Goal: Task Accomplishment & Management: Use online tool/utility

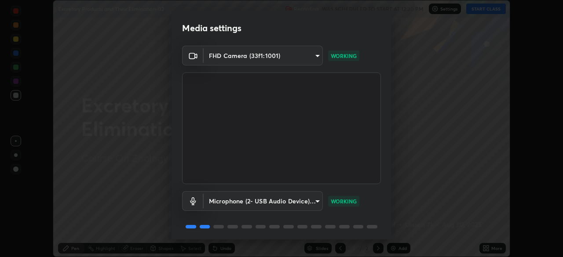
scroll to position [31, 0]
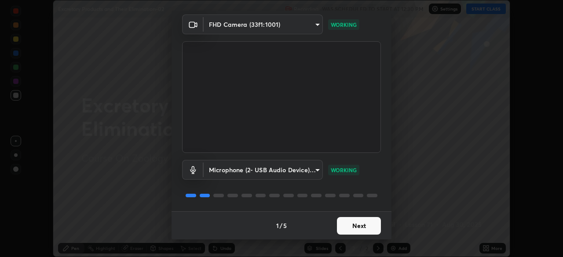
click at [358, 231] on button "Next" at bounding box center [359, 226] width 44 height 18
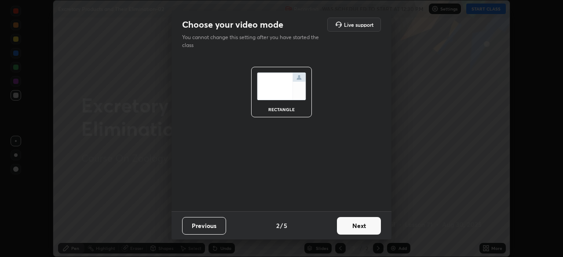
click at [360, 231] on button "Next" at bounding box center [359, 226] width 44 height 18
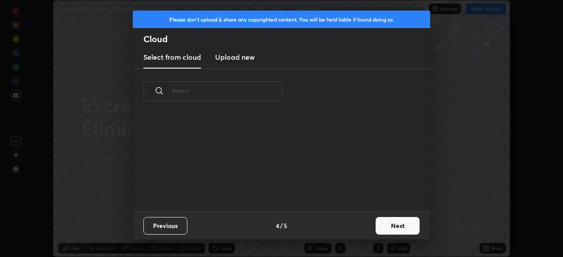
click at [376, 231] on button "Next" at bounding box center [398, 226] width 44 height 18
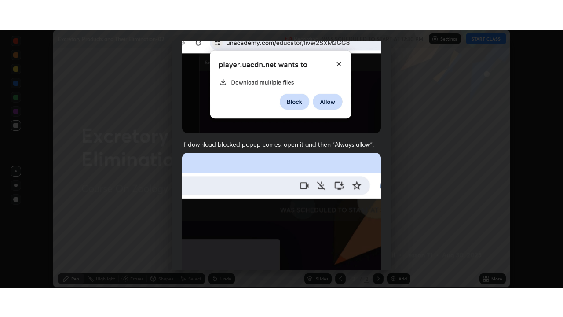
scroll to position [211, 0]
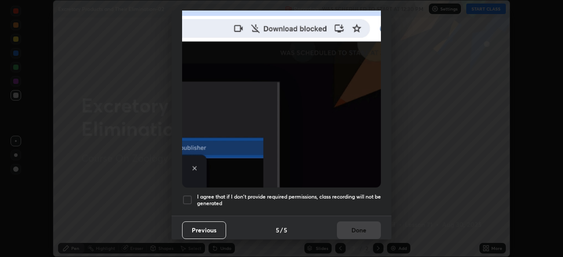
click at [345, 196] on h5 "I agree that if I don't provide required permissions, class recording will not …" at bounding box center [289, 201] width 184 height 14
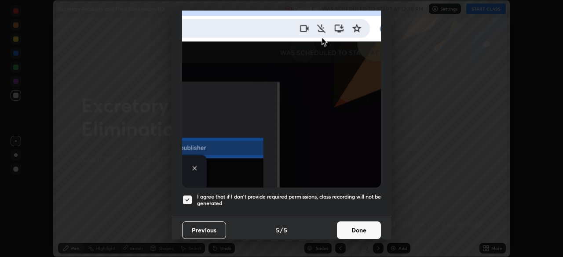
click at [356, 226] on button "Done" at bounding box center [359, 231] width 44 height 18
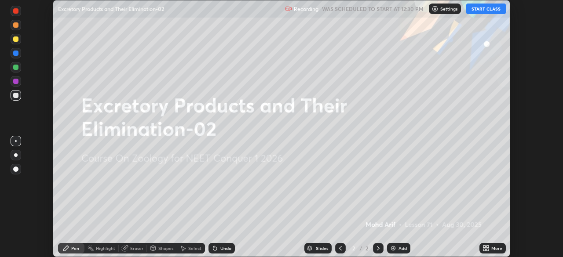
click at [490, 248] on div "More" at bounding box center [493, 248] width 26 height 11
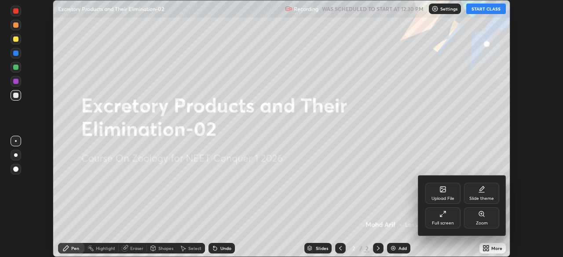
click at [451, 225] on div "Full screen" at bounding box center [443, 223] width 22 height 4
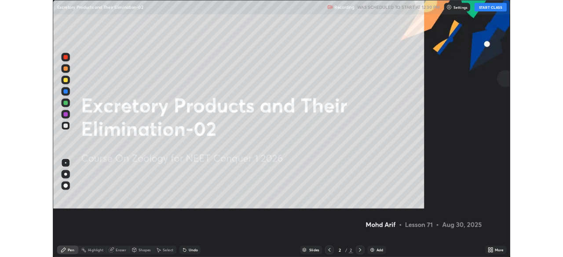
scroll to position [317, 563]
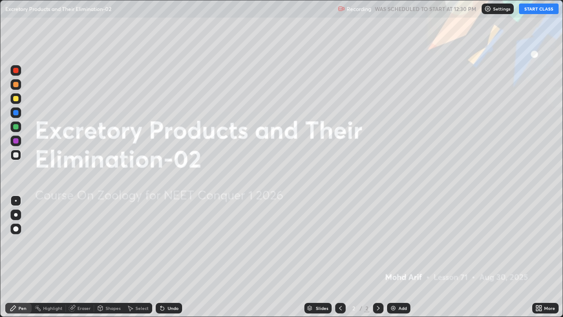
click at [538, 13] on button "START CLASS" at bounding box center [539, 9] width 40 height 11
click at [397, 257] on div "Add" at bounding box center [398, 308] width 23 height 11
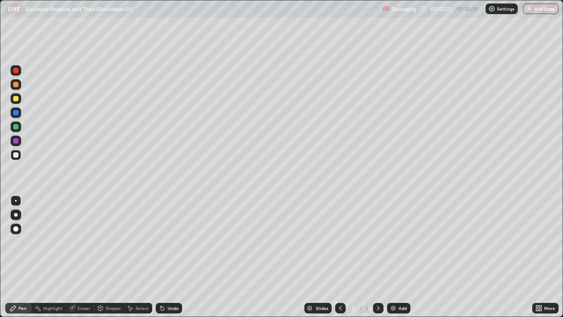
click at [16, 229] on div at bounding box center [15, 228] width 5 height 5
click at [17, 99] on div at bounding box center [15, 98] width 5 height 5
click at [15, 99] on div at bounding box center [15, 98] width 5 height 5
click at [15, 81] on div at bounding box center [16, 84] width 11 height 11
click at [18, 97] on div at bounding box center [15, 98] width 5 height 5
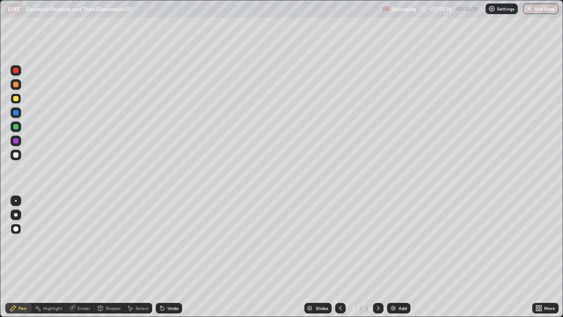
click at [17, 154] on div at bounding box center [15, 154] width 5 height 5
click at [16, 215] on div at bounding box center [16, 215] width 4 height 4
click at [19, 71] on div at bounding box center [16, 70] width 11 height 11
click at [16, 214] on div at bounding box center [16, 215] width 4 height 4
click at [16, 215] on div at bounding box center [16, 215] width 4 height 4
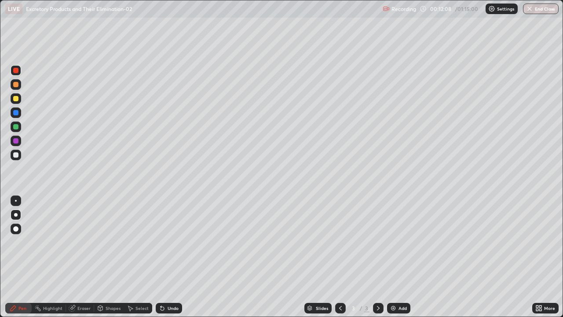
click at [16, 229] on div at bounding box center [15, 228] width 5 height 5
click at [17, 155] on div at bounding box center [15, 154] width 5 height 5
click at [175, 257] on div "Undo" at bounding box center [169, 308] width 26 height 11
click at [16, 215] on div at bounding box center [16, 215] width 4 height 4
click at [16, 71] on div at bounding box center [15, 70] width 5 height 5
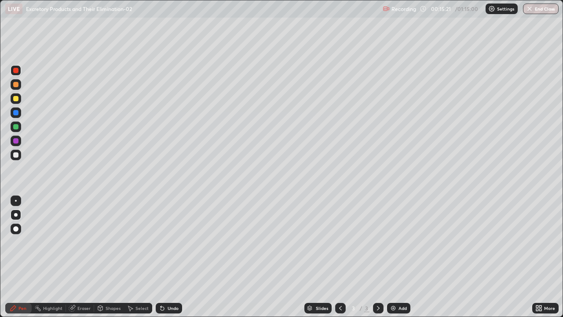
click at [16, 99] on div at bounding box center [15, 98] width 5 height 5
click at [77, 257] on div "Eraser" at bounding box center [83, 308] width 13 height 4
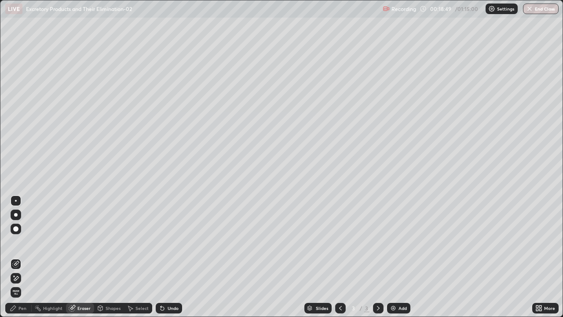
click at [17, 257] on icon at bounding box center [15, 264] width 7 height 7
click at [17, 257] on div "Pen" at bounding box center [18, 308] width 26 height 11
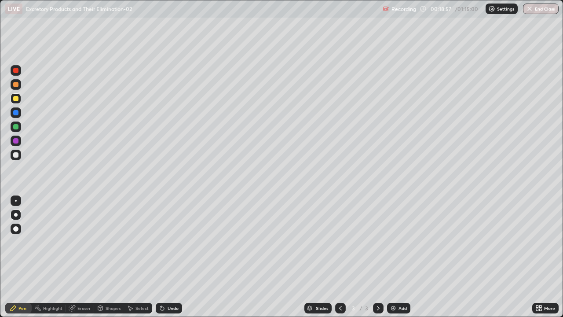
click at [18, 154] on div at bounding box center [15, 154] width 5 height 5
click at [78, 257] on div "Eraser" at bounding box center [83, 308] width 13 height 4
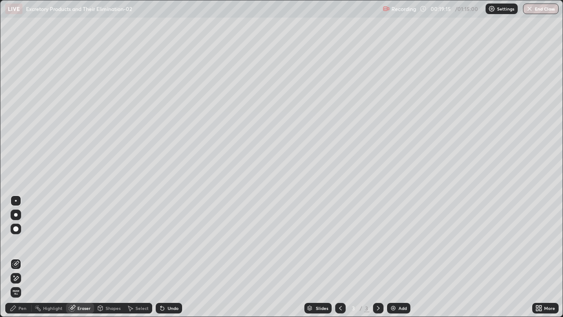
click at [17, 257] on icon at bounding box center [15, 264] width 7 height 7
click at [21, 257] on div "Pen" at bounding box center [22, 308] width 8 height 4
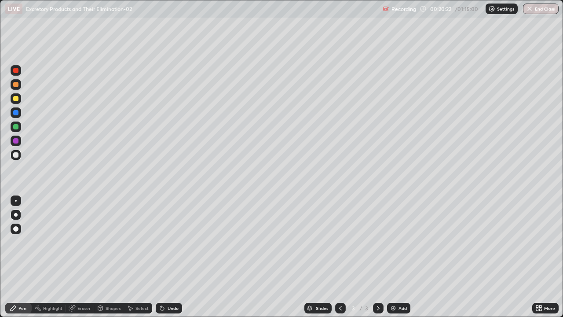
click at [170, 257] on div "Undo" at bounding box center [169, 308] width 26 height 11
click at [171, 257] on div "Undo" at bounding box center [169, 308] width 26 height 11
click at [16, 216] on div at bounding box center [16, 215] width 4 height 4
click at [15, 157] on div at bounding box center [15, 154] width 5 height 5
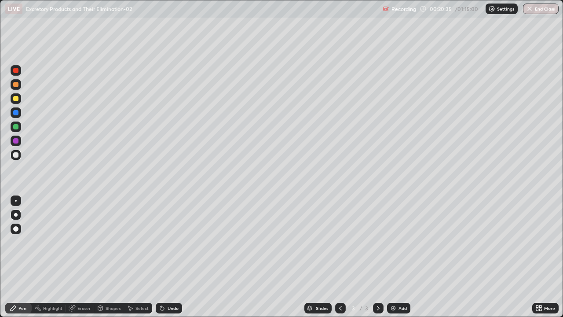
click at [17, 70] on div at bounding box center [15, 70] width 5 height 5
click at [16, 154] on div at bounding box center [15, 154] width 5 height 5
click at [169, 257] on div "Undo" at bounding box center [173, 308] width 11 height 4
click at [547, 257] on div "More" at bounding box center [549, 308] width 11 height 4
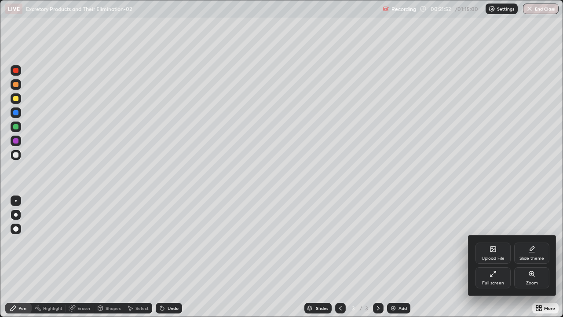
click at [490, 257] on div "Full screen" at bounding box center [493, 283] width 22 height 4
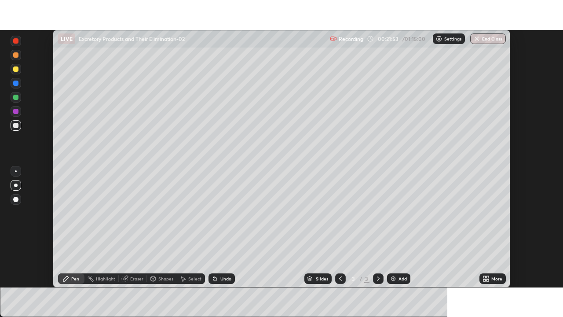
scroll to position [43756, 43450]
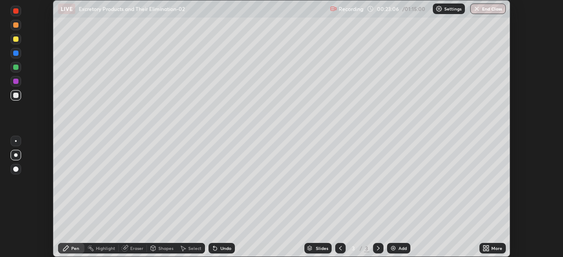
click at [494, 251] on div "More" at bounding box center [497, 248] width 11 height 4
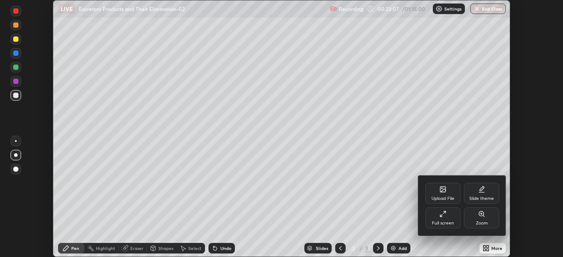
click at [446, 219] on div "Full screen" at bounding box center [443, 218] width 35 height 21
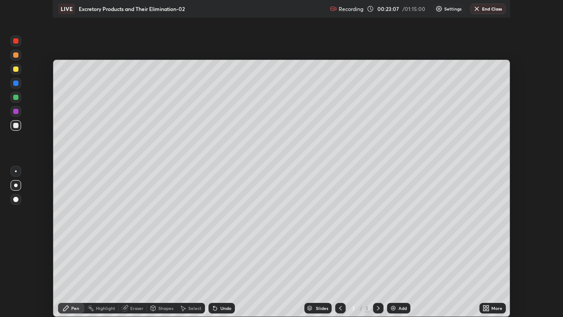
scroll to position [317, 563]
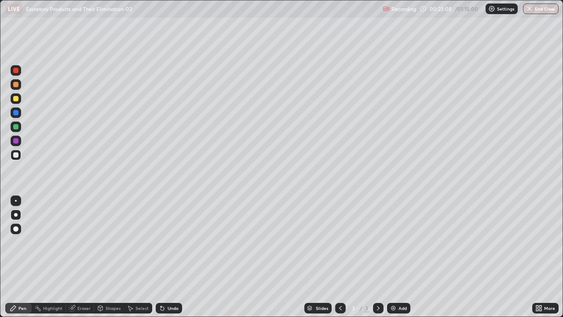
click at [80, 257] on div "Eraser" at bounding box center [83, 308] width 13 height 4
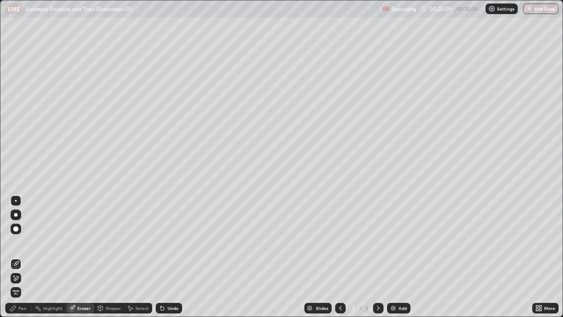
click at [19, 257] on icon at bounding box center [16, 263] width 5 height 4
click at [19, 257] on div "Pen" at bounding box center [22, 308] width 8 height 4
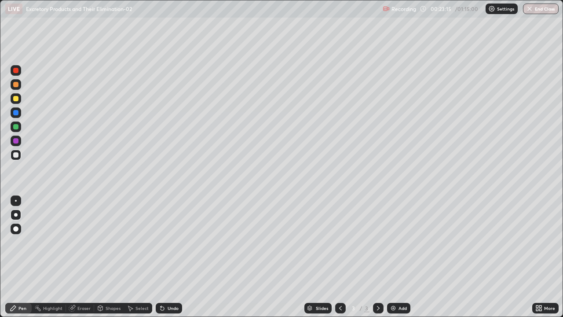
click at [16, 74] on div at bounding box center [16, 70] width 11 height 11
click at [47, 257] on div "Highlight" at bounding box center [52, 308] width 19 height 4
click at [19, 257] on div "Pen" at bounding box center [18, 308] width 26 height 11
click at [19, 159] on div at bounding box center [16, 155] width 11 height 11
click at [16, 141] on div at bounding box center [15, 140] width 5 height 5
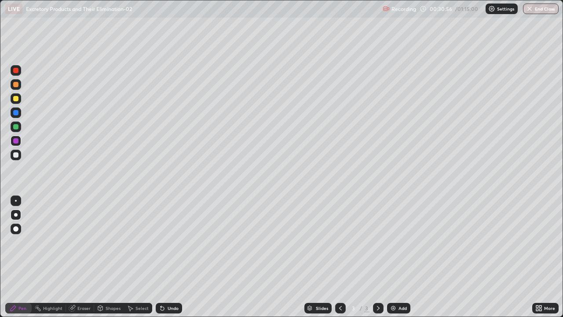
click at [399, 257] on div "Add" at bounding box center [403, 308] width 8 height 4
click at [16, 232] on div at bounding box center [16, 229] width 11 height 11
click at [18, 233] on div at bounding box center [16, 229] width 11 height 11
click at [15, 99] on div at bounding box center [15, 98] width 5 height 5
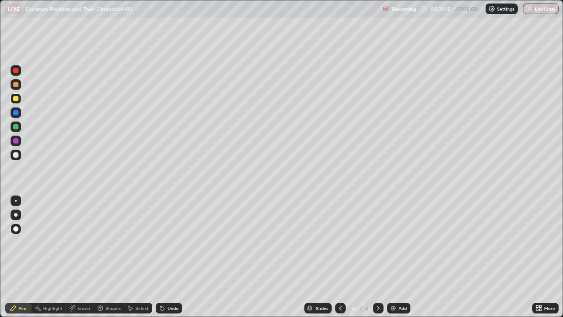
click at [18, 227] on div at bounding box center [16, 229] width 11 height 11
click at [17, 70] on div at bounding box center [15, 70] width 5 height 5
click at [16, 99] on div at bounding box center [15, 98] width 5 height 5
click at [173, 257] on div "Undo" at bounding box center [173, 308] width 11 height 4
click at [16, 155] on div at bounding box center [15, 154] width 5 height 5
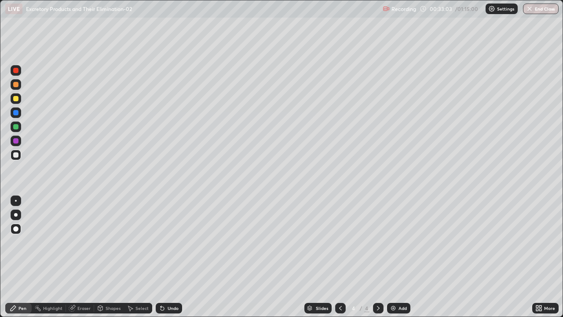
click at [16, 229] on div at bounding box center [15, 228] width 5 height 5
click at [16, 215] on div at bounding box center [16, 215] width 4 height 4
click at [175, 257] on div "Undo" at bounding box center [173, 308] width 11 height 4
click at [175, 257] on div "Undo" at bounding box center [169, 308] width 26 height 11
click at [173, 257] on div "Undo" at bounding box center [173, 308] width 11 height 4
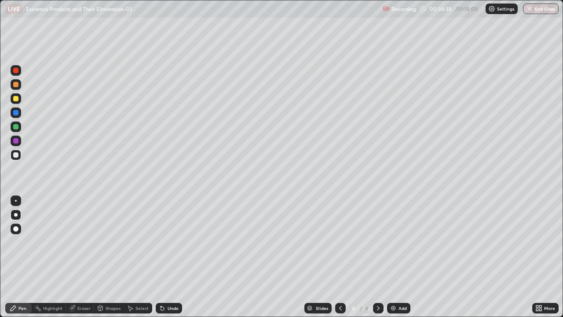
click at [176, 257] on div "Undo" at bounding box center [173, 308] width 11 height 4
click at [174, 257] on div "Undo" at bounding box center [173, 308] width 11 height 4
click at [173, 257] on div "Undo" at bounding box center [173, 308] width 11 height 4
click at [16, 72] on div at bounding box center [15, 70] width 5 height 5
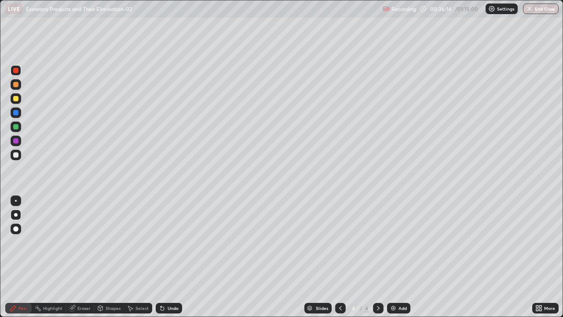
click at [16, 157] on div at bounding box center [15, 154] width 5 height 5
click at [16, 99] on div at bounding box center [15, 98] width 5 height 5
click at [404, 257] on div "Add" at bounding box center [403, 308] width 8 height 4
click at [340, 257] on icon at bounding box center [340, 308] width 7 height 7
click at [399, 257] on div "Add" at bounding box center [403, 308] width 8 height 4
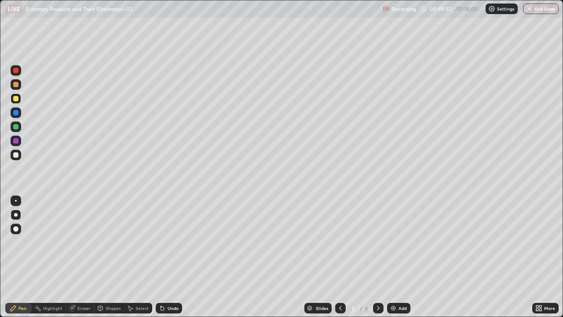
click at [17, 99] on div at bounding box center [15, 98] width 5 height 5
click at [16, 99] on div at bounding box center [15, 98] width 5 height 5
click at [172, 257] on div "Undo" at bounding box center [169, 308] width 26 height 11
click at [16, 70] on div at bounding box center [15, 70] width 5 height 5
click at [172, 257] on div "Undo" at bounding box center [173, 308] width 11 height 4
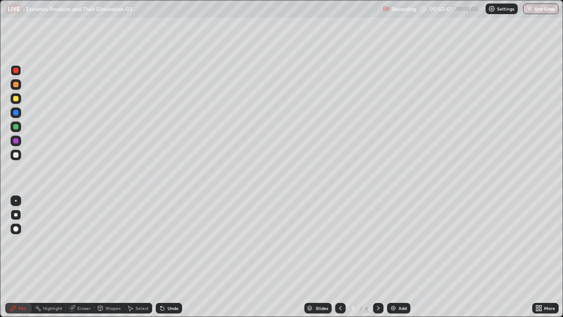
click at [172, 257] on div "Undo" at bounding box center [173, 308] width 11 height 4
click at [15, 158] on div at bounding box center [16, 155] width 11 height 11
click at [13, 129] on div at bounding box center [16, 126] width 11 height 11
click at [175, 257] on div "Undo" at bounding box center [173, 308] width 11 height 4
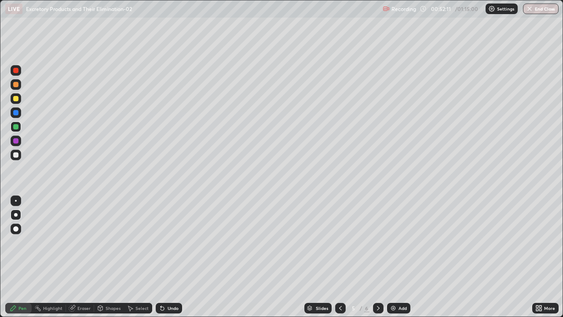
click at [15, 155] on div at bounding box center [15, 154] width 5 height 5
click at [21, 215] on div at bounding box center [16, 215] width 11 height 11
click at [16, 155] on div at bounding box center [15, 154] width 5 height 5
click at [82, 257] on div "Eraser" at bounding box center [83, 308] width 13 height 4
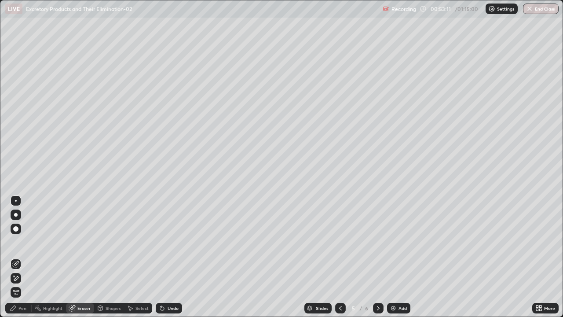
click at [19, 257] on div at bounding box center [16, 278] width 11 height 11
click at [19, 257] on icon at bounding box center [15, 264] width 7 height 7
click at [18, 257] on div "Pen" at bounding box center [22, 308] width 8 height 4
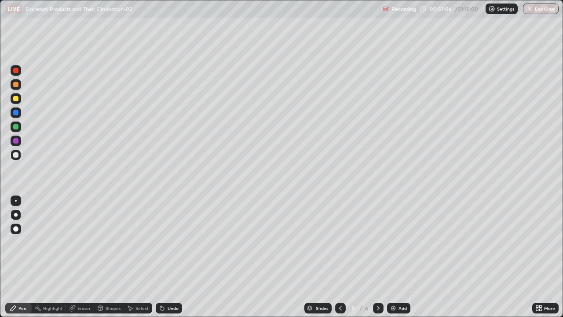
click at [83, 257] on div "Eraser" at bounding box center [83, 308] width 13 height 4
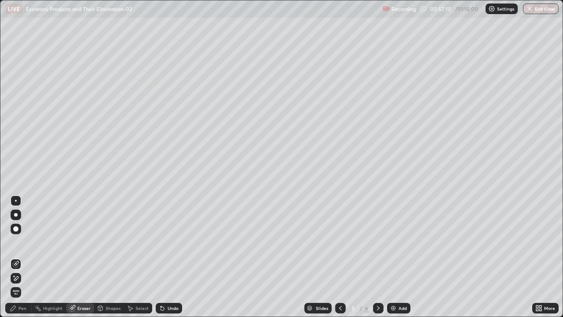
click at [21, 257] on div "Pen" at bounding box center [22, 308] width 8 height 4
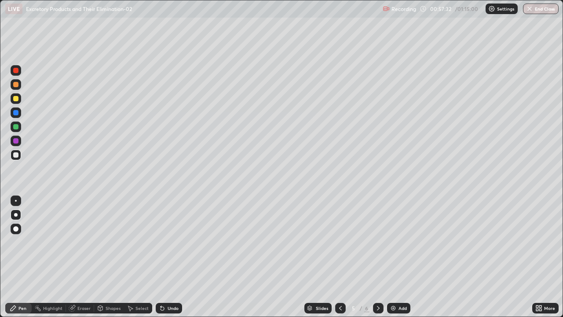
click at [77, 257] on div "Eraser" at bounding box center [83, 308] width 13 height 4
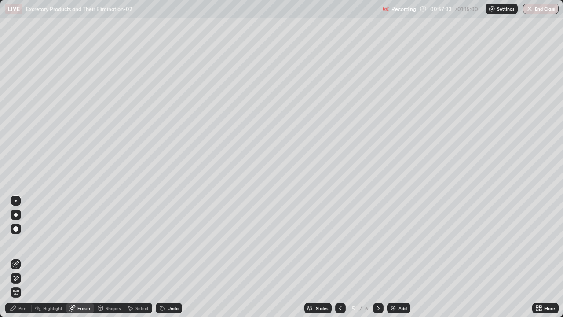
click at [53, 257] on div "Highlight" at bounding box center [52, 308] width 19 height 4
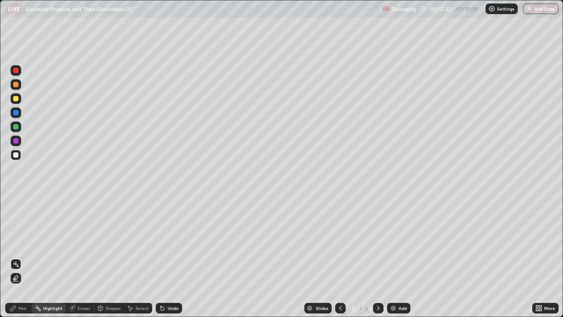
click at [22, 257] on div "Pen" at bounding box center [22, 308] width 8 height 4
click at [174, 257] on div "Undo" at bounding box center [173, 308] width 11 height 4
click at [176, 257] on div "Undo" at bounding box center [169, 308] width 26 height 11
click at [175, 257] on div "Undo" at bounding box center [169, 308] width 26 height 11
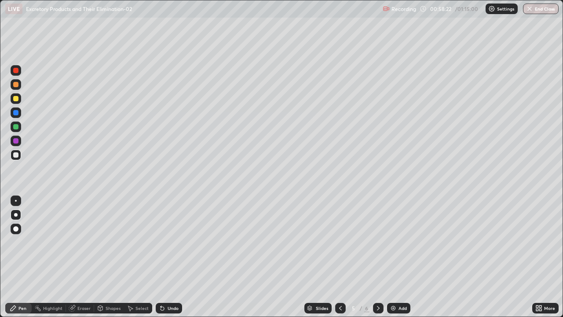
click at [173, 257] on div "Undo" at bounding box center [169, 308] width 26 height 11
click at [170, 257] on div "Undo" at bounding box center [169, 308] width 26 height 11
click at [170, 257] on div "Undo" at bounding box center [173, 308] width 11 height 4
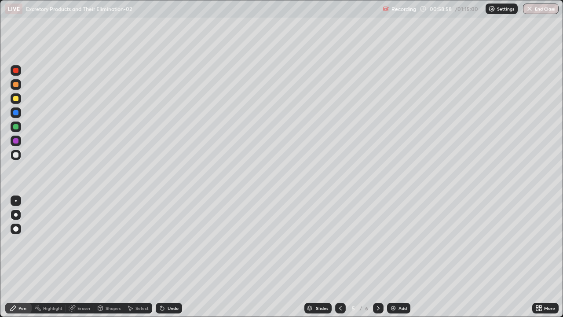
click at [169, 257] on div "Undo" at bounding box center [173, 308] width 11 height 4
click at [168, 257] on div "Undo" at bounding box center [173, 308] width 11 height 4
click at [166, 257] on div "Undo" at bounding box center [169, 308] width 26 height 11
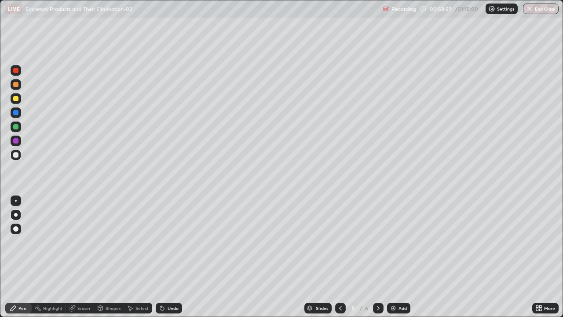
click at [166, 257] on div "Undo" at bounding box center [169, 308] width 26 height 11
click at [168, 257] on div "Undo" at bounding box center [173, 308] width 11 height 4
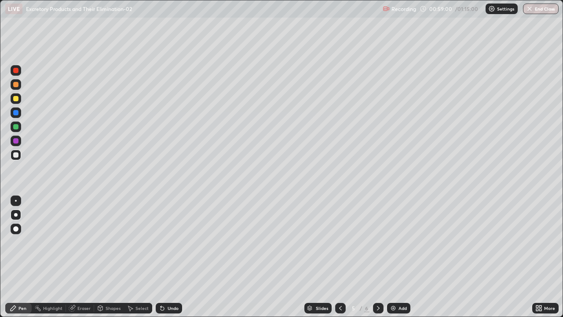
click at [168, 257] on div "Undo" at bounding box center [173, 308] width 11 height 4
click at [166, 257] on div "Undo" at bounding box center [169, 308] width 26 height 11
click at [168, 257] on div "Undo" at bounding box center [173, 308] width 11 height 4
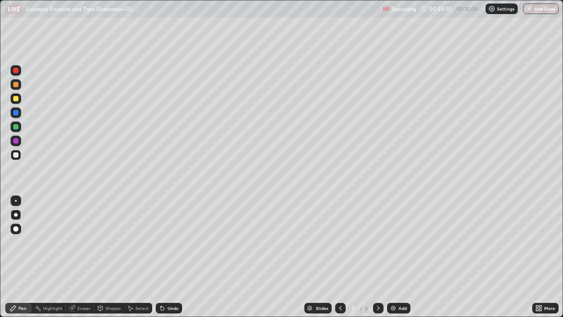
click at [168, 257] on div "Undo" at bounding box center [173, 308] width 11 height 4
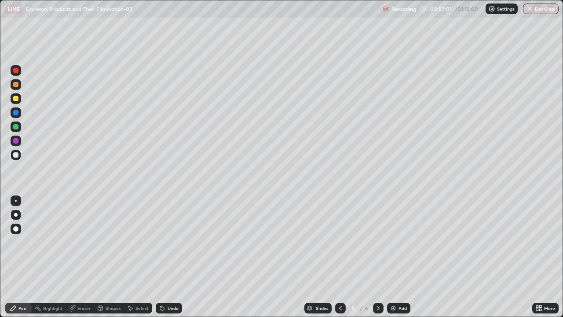
click at [168, 257] on div "Undo" at bounding box center [173, 308] width 11 height 4
click at [169, 257] on div "Undo" at bounding box center [173, 308] width 11 height 4
click at [168, 257] on div "Undo" at bounding box center [173, 308] width 11 height 4
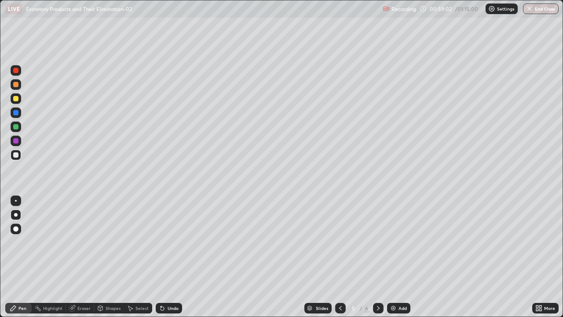
click at [167, 257] on div "Undo" at bounding box center [169, 308] width 26 height 11
click at [76, 257] on div "Eraser" at bounding box center [80, 308] width 28 height 11
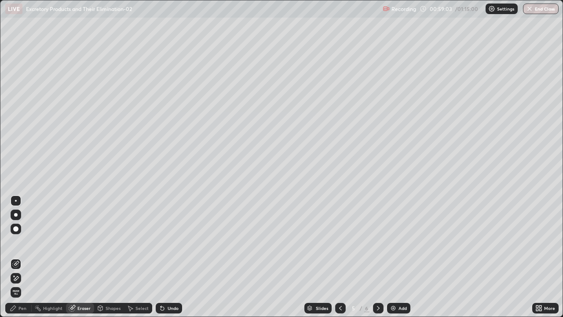
click at [18, 257] on icon at bounding box center [15, 278] width 7 height 7
click at [21, 257] on div "Pen" at bounding box center [22, 308] width 8 height 4
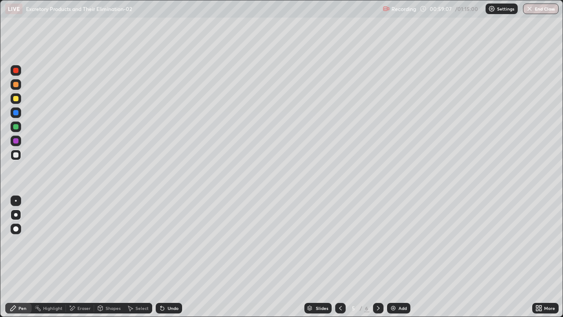
click at [21, 257] on div "Pen" at bounding box center [22, 308] width 8 height 4
click at [174, 257] on div "Undo" at bounding box center [173, 308] width 11 height 4
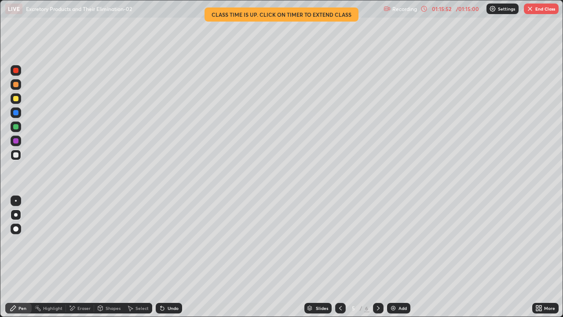
click at [540, 9] on button "End Class" at bounding box center [541, 9] width 35 height 11
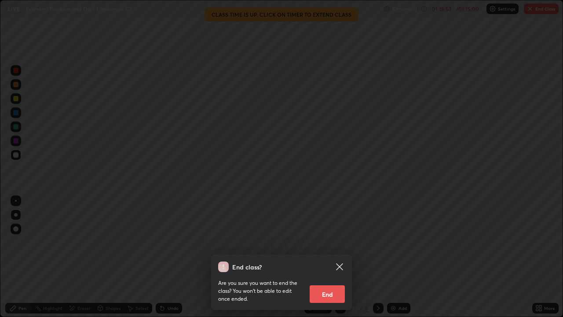
click at [332, 257] on button "End" at bounding box center [327, 294] width 35 height 18
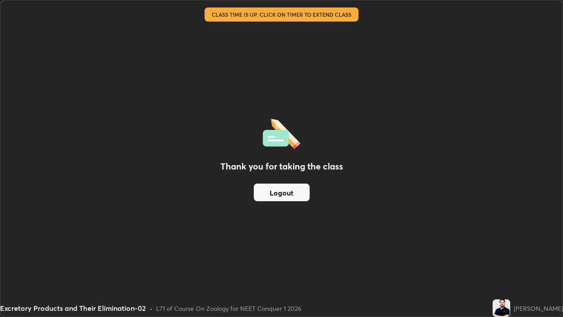
click at [279, 192] on button "Logout" at bounding box center [282, 193] width 56 height 18
click at [276, 193] on button "Logout" at bounding box center [282, 193] width 56 height 18
